Goal: Task Accomplishment & Management: Complete application form

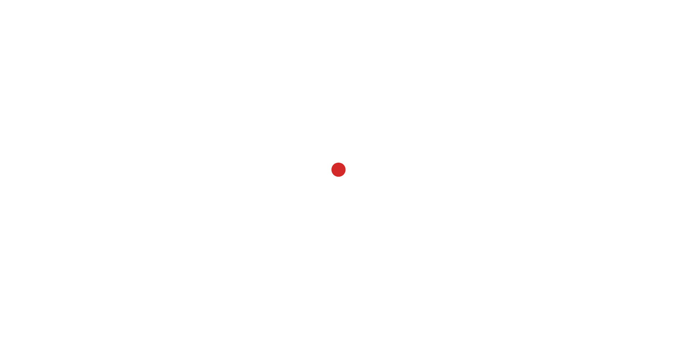
click at [132, 181] on div at bounding box center [338, 169] width 677 height 339
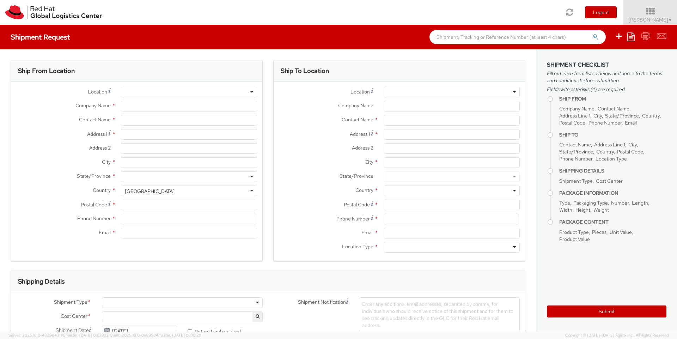
select select "700"
select select
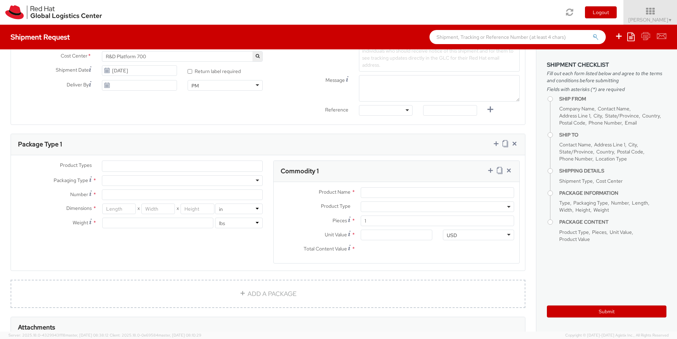
scroll to position [296, 0]
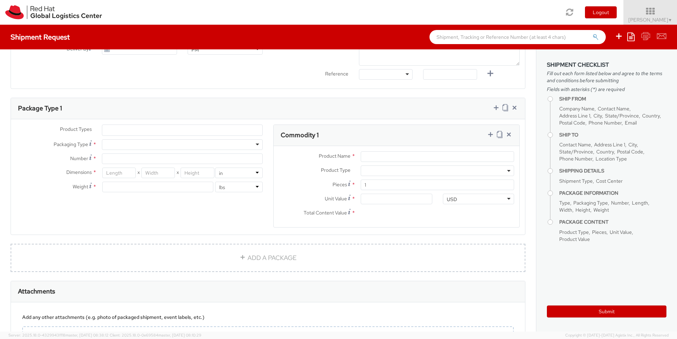
type input "Red Hat Software ([GEOGRAPHIC_DATA]) Co. Limited"
type input "[PERSON_NAME]"
type input "9F, [GEOGRAPHIC_DATA], Raycom"
type input "No.2 Kexueyuan Nanlu, Hai [PERSON_NAME]"
type input "HAIDIAN"
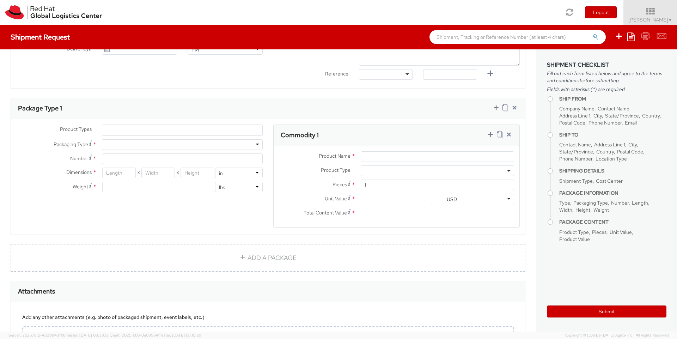
type input "100190"
type input "861062608016"
type input "[EMAIL_ADDRESS][DOMAIN_NAME]"
select select "CM"
select select "KGS"
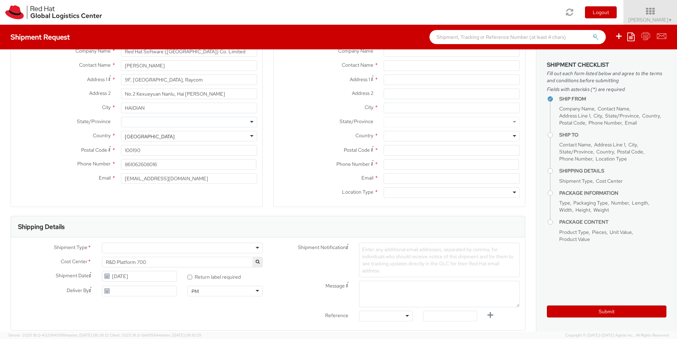
scroll to position [0, 0]
